Goal: Find contact information: Find contact information

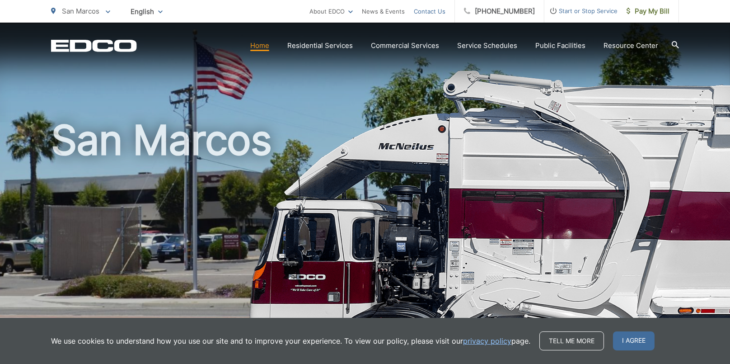
click at [440, 11] on link "Contact Us" at bounding box center [430, 11] width 32 height 11
